Goal: Task Accomplishment & Management: Manage account settings

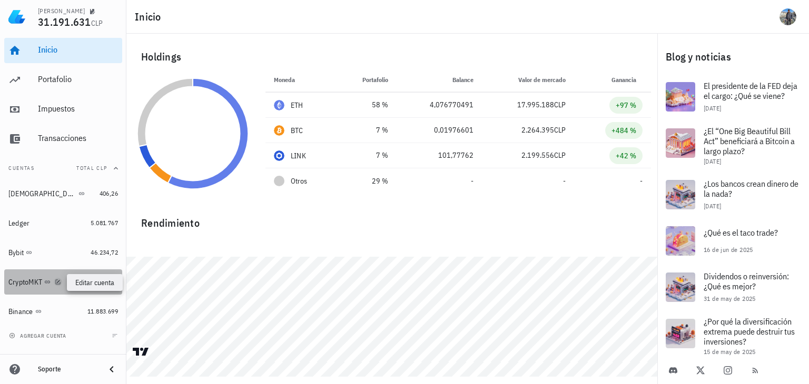
click at [61, 281] on icon "button" at bounding box center [58, 282] width 6 height 6
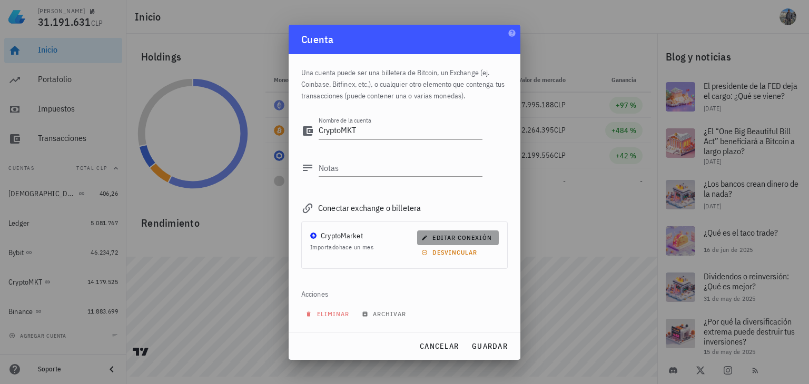
click at [454, 237] on span "editar conexión" at bounding box center [457, 238] width 68 height 8
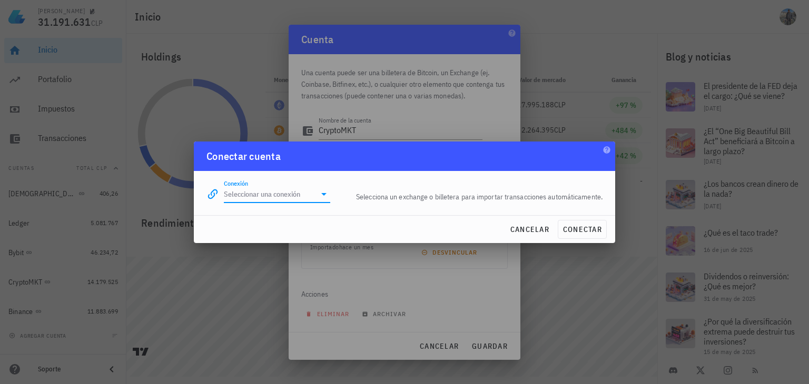
click at [314, 196] on input "Conexión" at bounding box center [270, 194] width 92 height 17
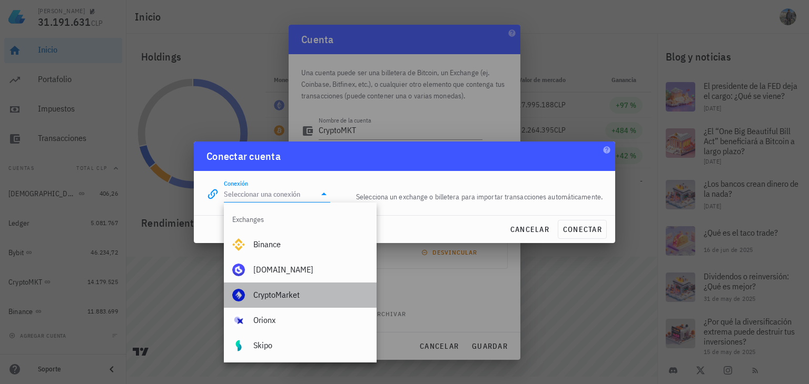
click at [297, 289] on div "CryptoMarket" at bounding box center [310, 295] width 115 height 23
type input "CryptoMarket"
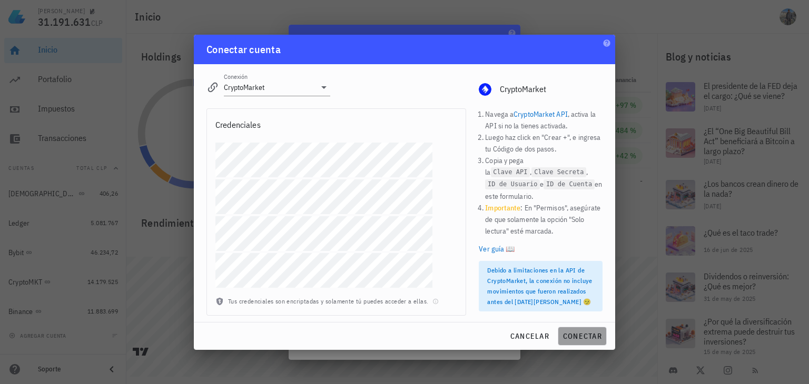
click at [580, 335] on span "conectar" at bounding box center [581, 336] width 39 height 9
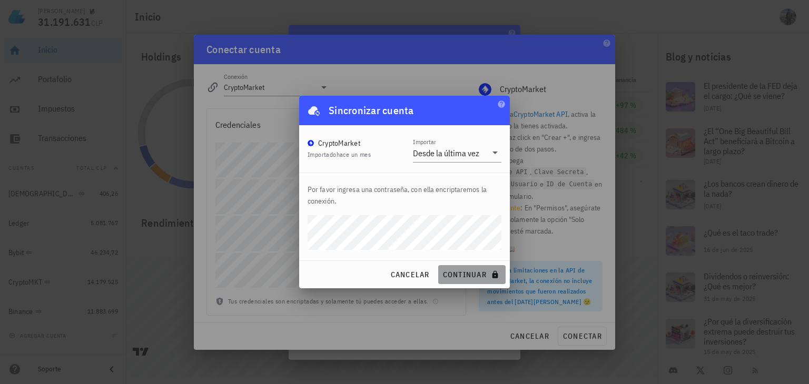
click at [484, 272] on span "continuar" at bounding box center [471, 274] width 59 height 9
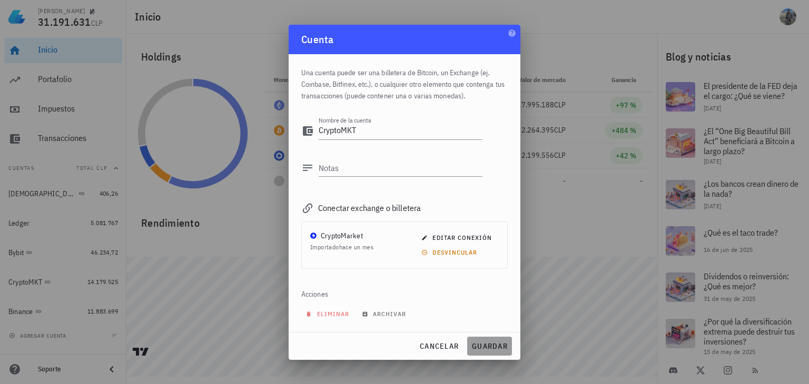
click at [480, 351] on button "guardar" at bounding box center [489, 346] width 45 height 19
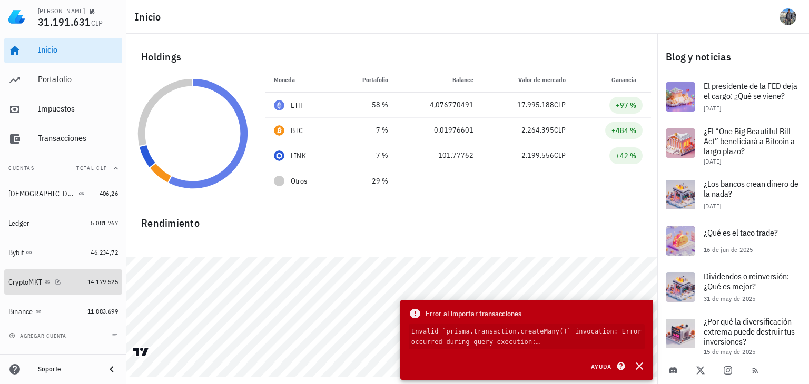
click at [27, 278] on div "CryptoMKT" at bounding box center [25, 282] width 34 height 9
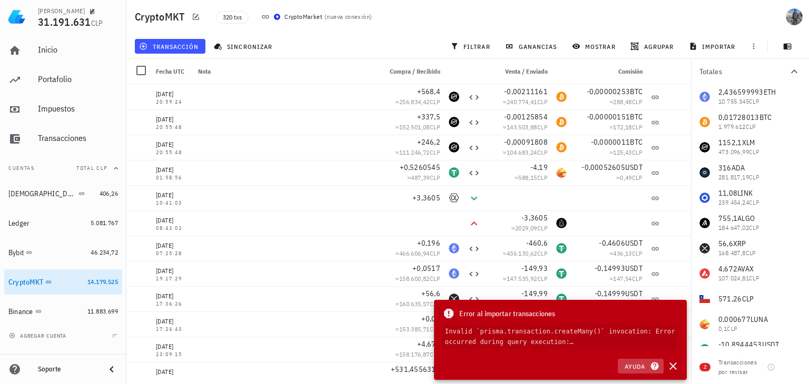
click at [642, 367] on span "Ayuda" at bounding box center [640, 366] width 33 height 9
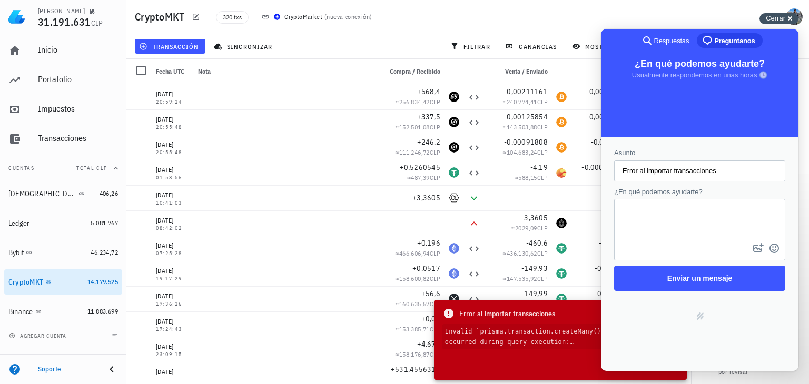
click at [780, 18] on span "Cerrar" at bounding box center [774, 18] width 19 height 8
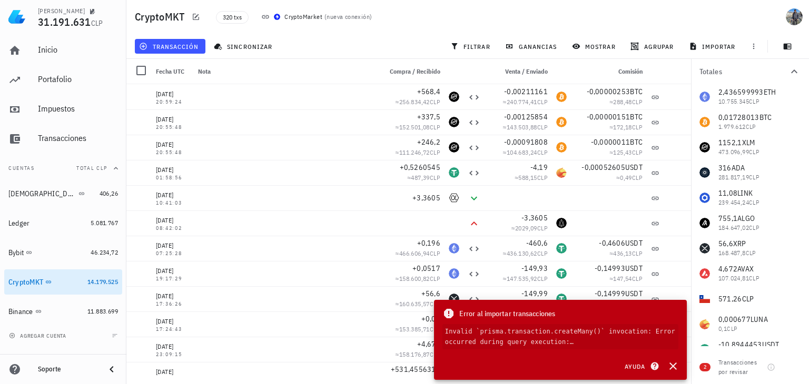
click at [375, 45] on div "transacción sincronizar filtrar ganancias mostrar agrupar importar" at bounding box center [468, 46] width 670 height 25
